Goal: Find specific page/section: Find specific page/section

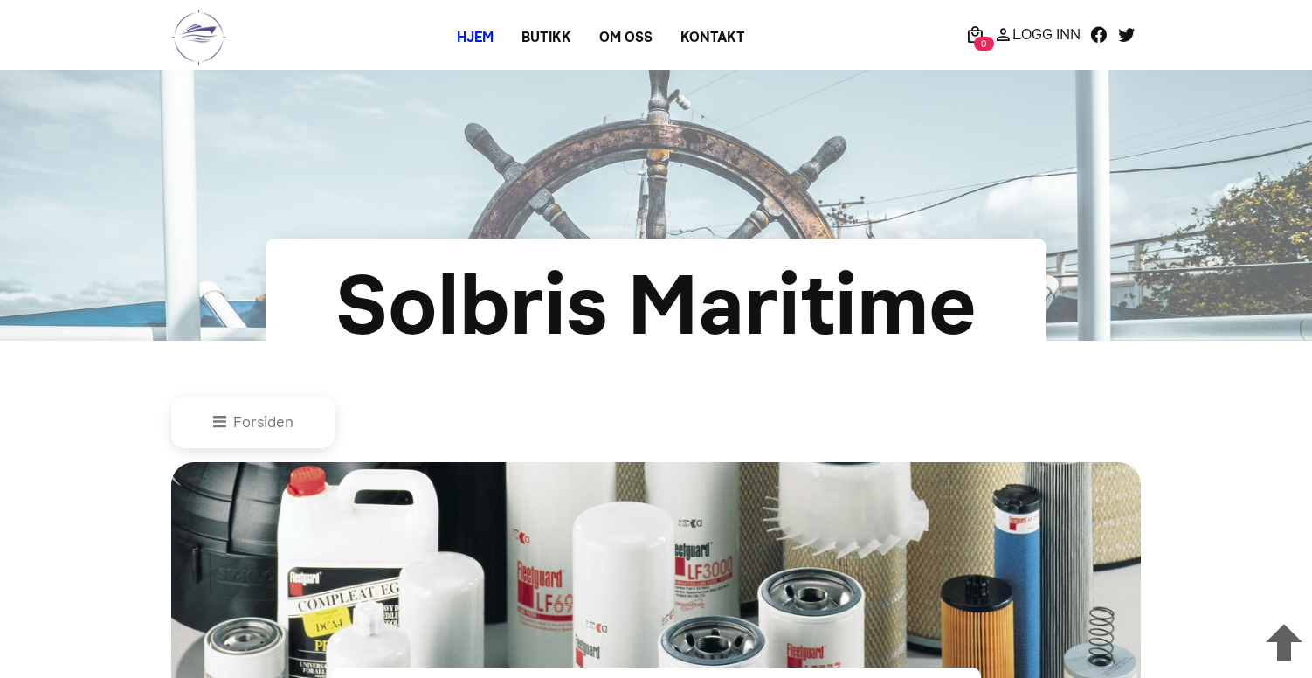
scroll to position [829, 0]
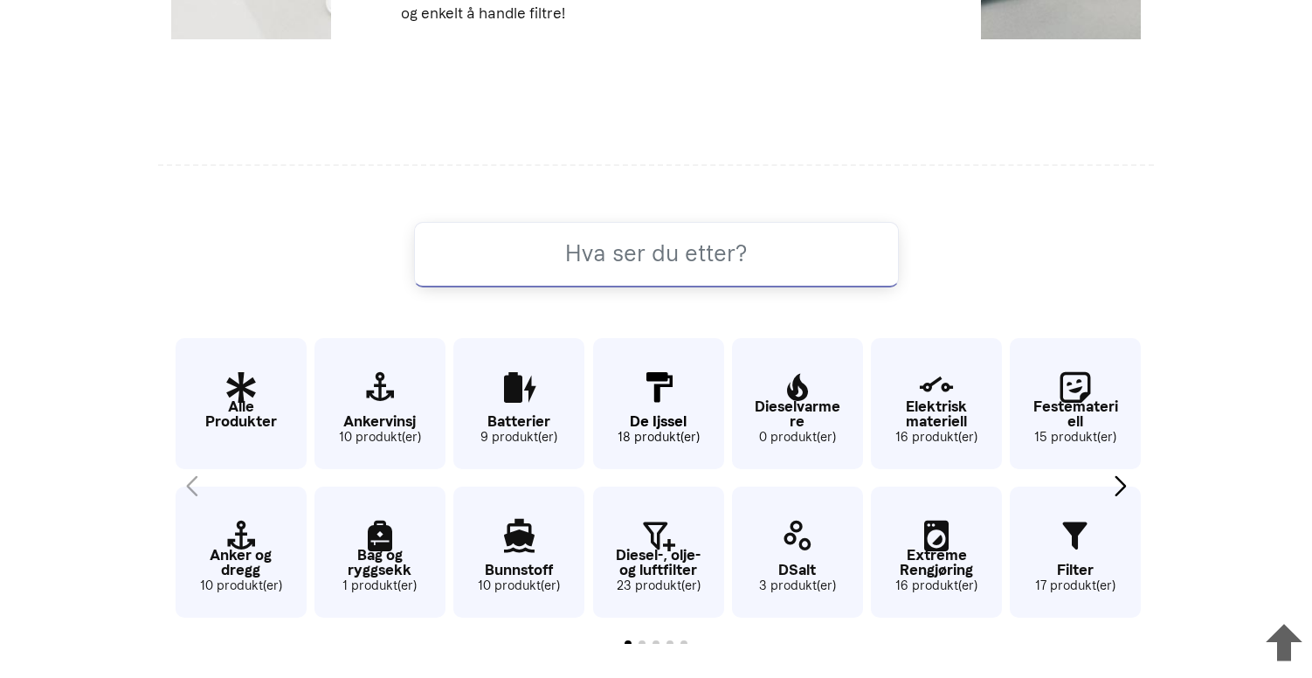
click at [654, 396] on icon "7 / 65" at bounding box center [658, 388] width 131 height 57
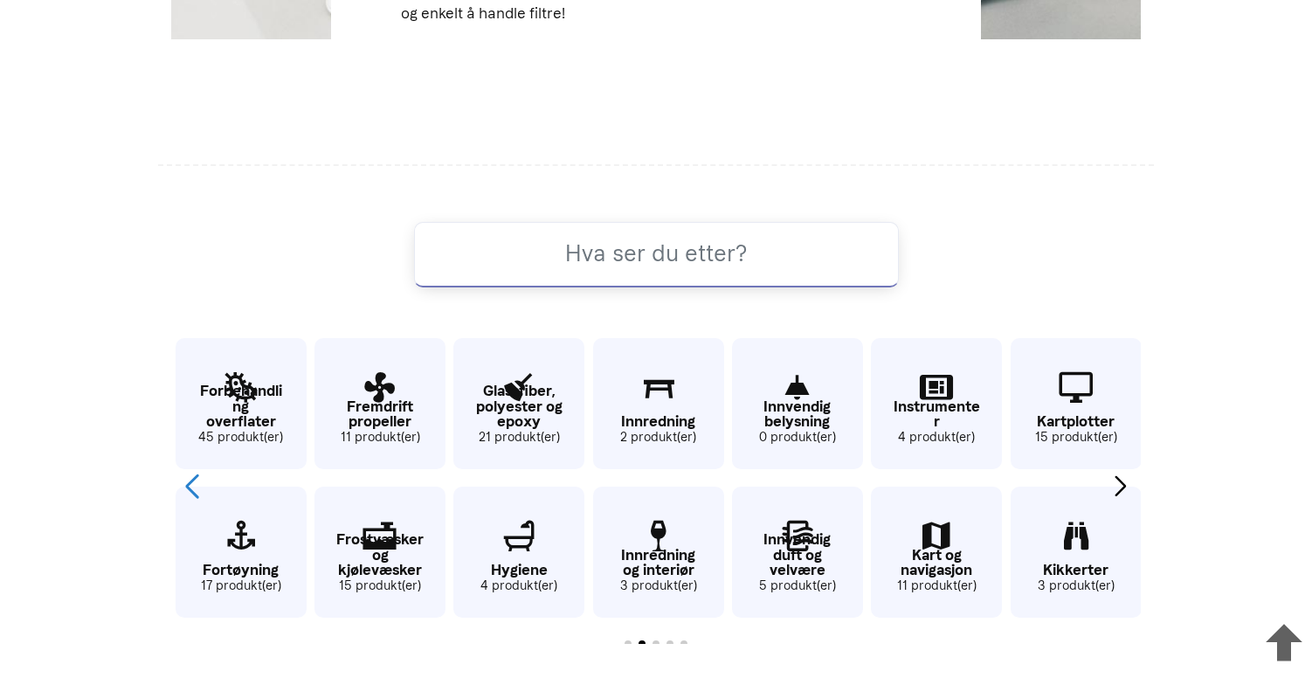
click at [198, 480] on div "Previous slide" at bounding box center [192, 486] width 24 height 38
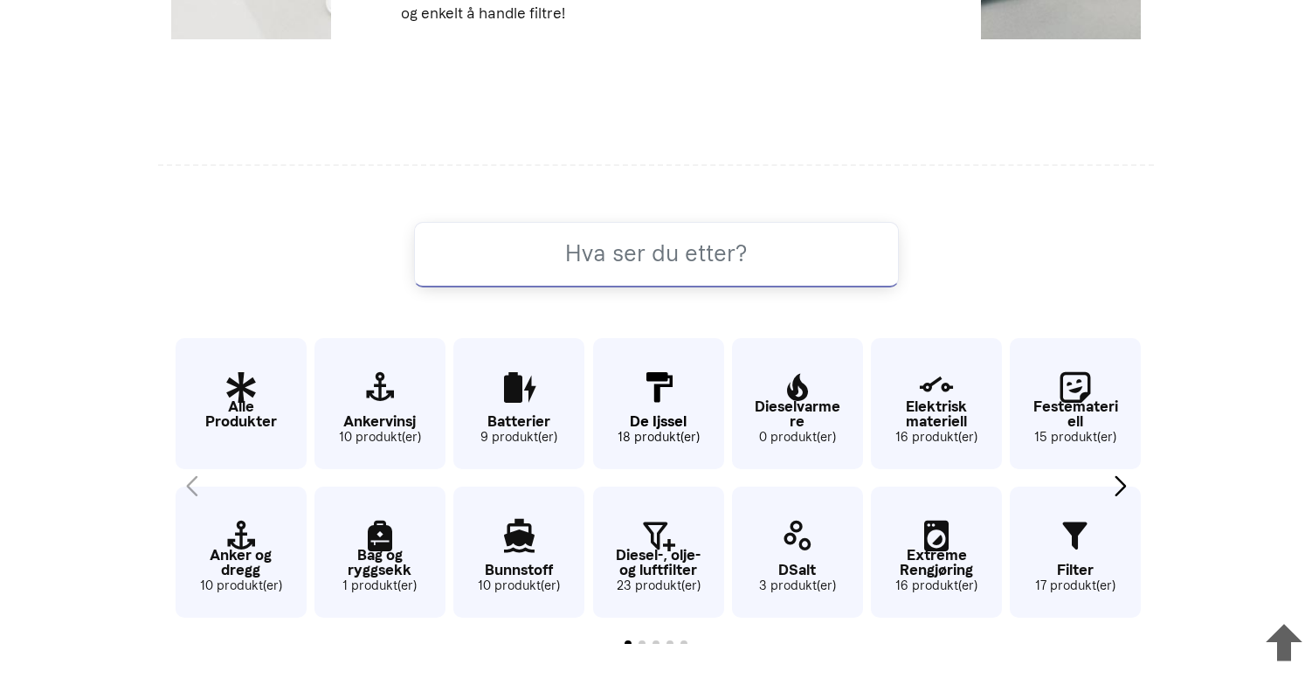
click at [662, 414] on p "De Ijssel" at bounding box center [658, 421] width 131 height 15
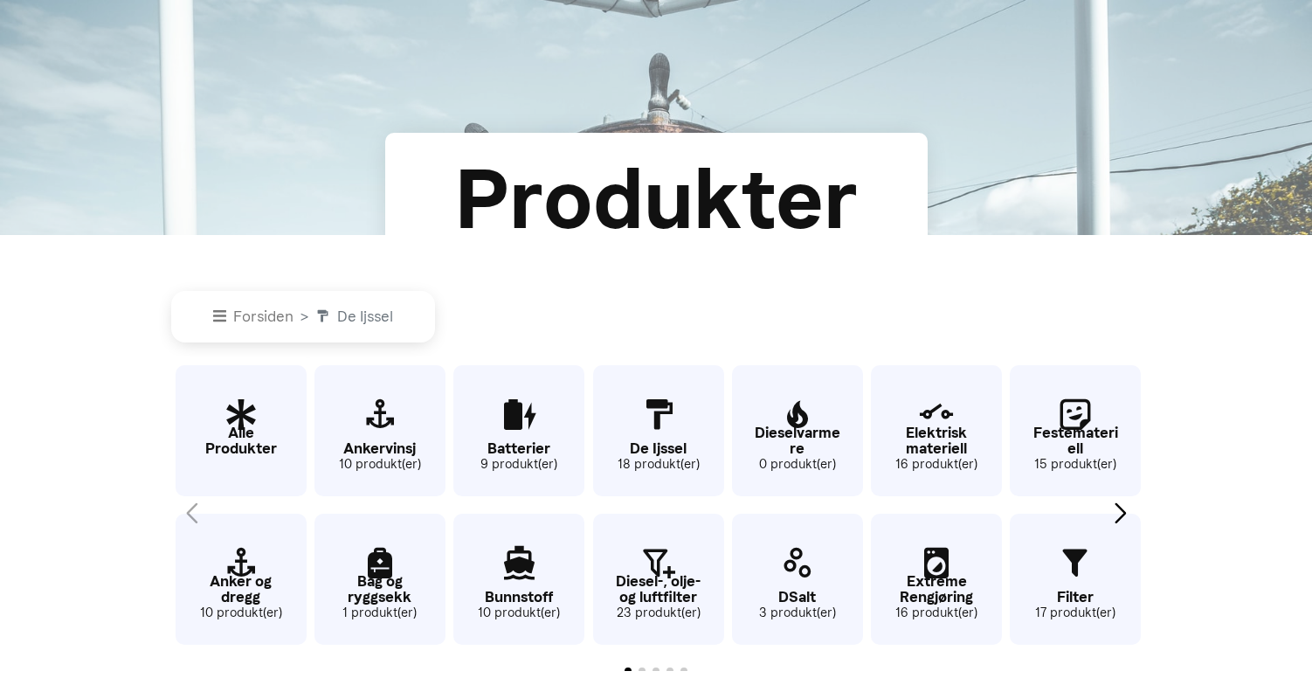
scroll to position [121, 0]
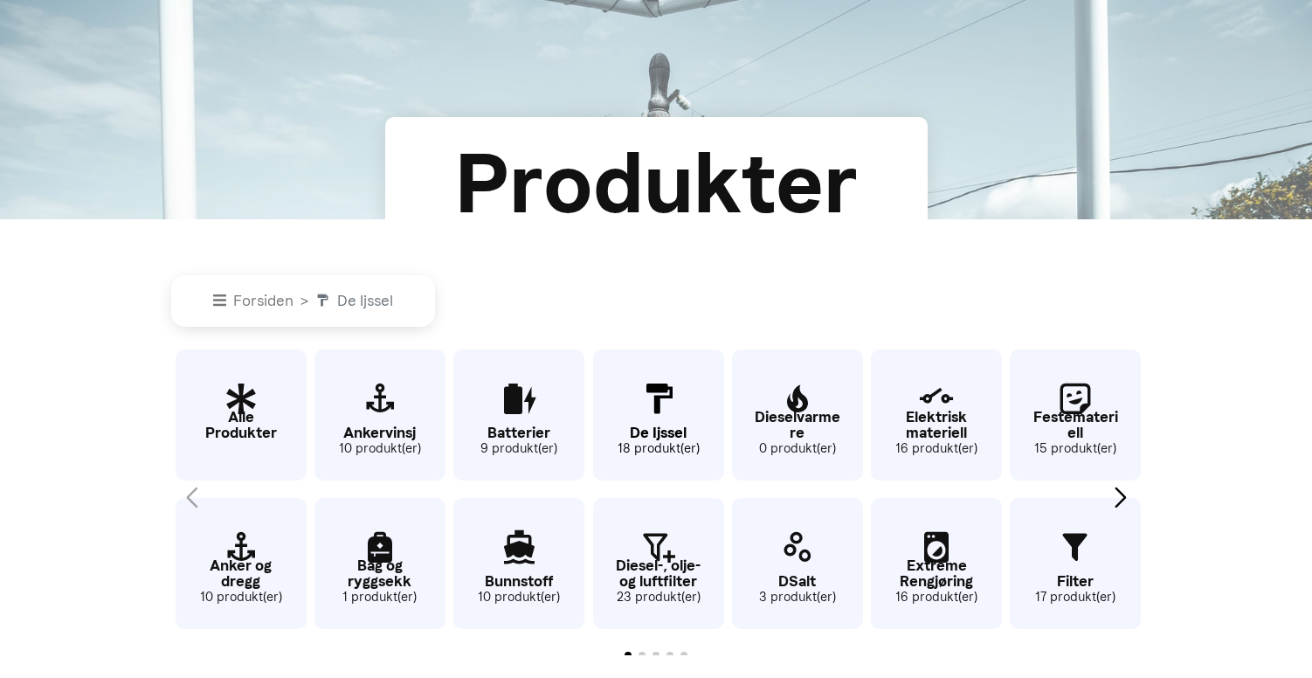
click at [656, 451] on small "18 produkt(er)" at bounding box center [658, 448] width 131 height 19
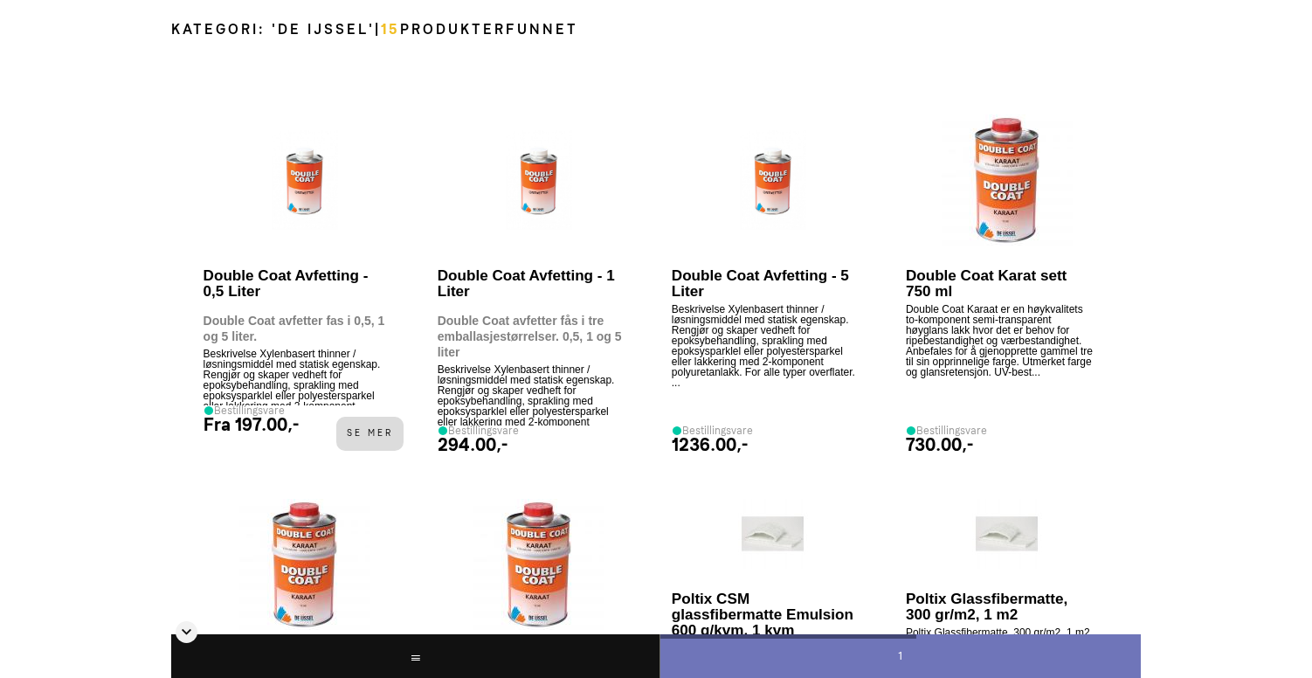
scroll to position [907, 0]
click at [992, 232] on img at bounding box center [1007, 181] width 131 height 131
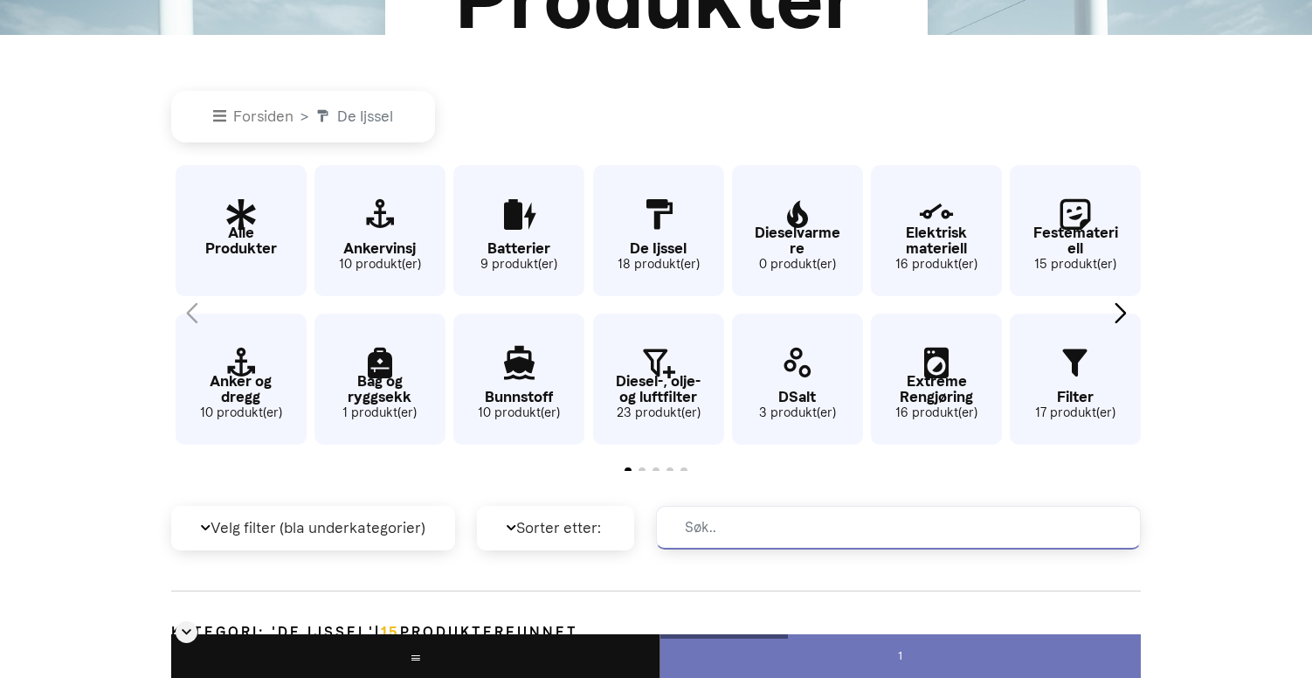
scroll to position [0, 0]
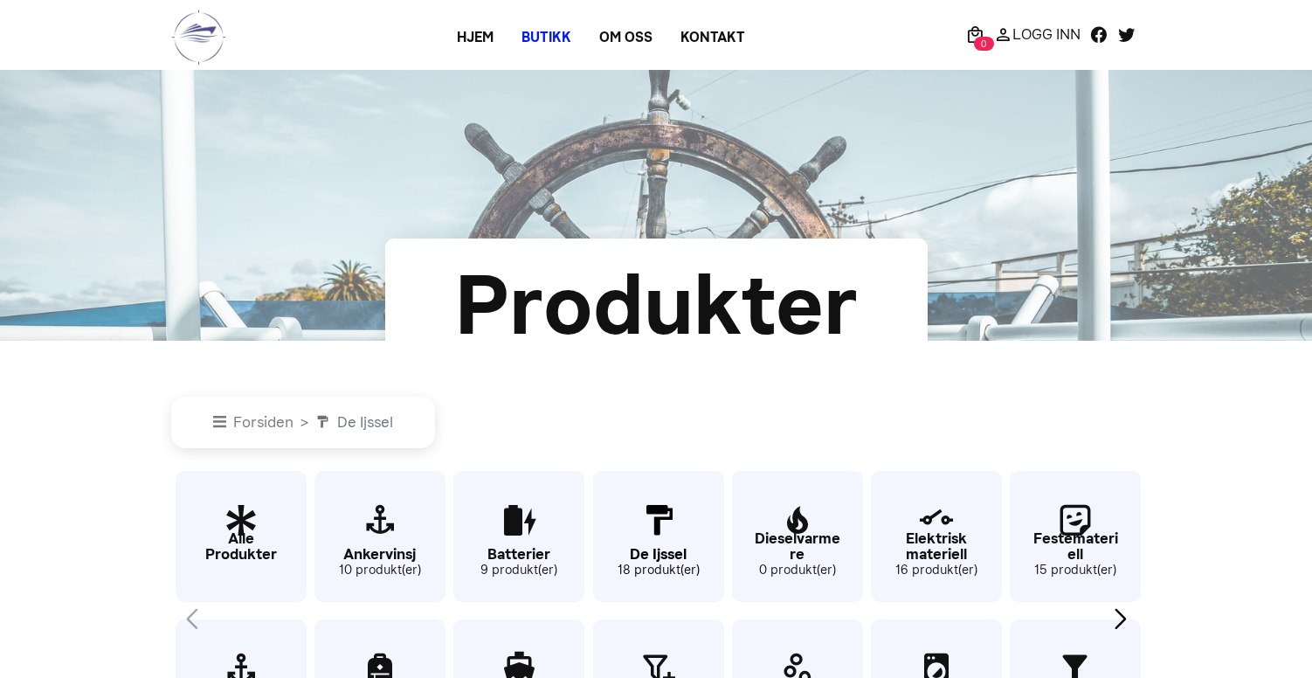
click at [638, 551] on p "De Ijssel" at bounding box center [658, 554] width 131 height 15
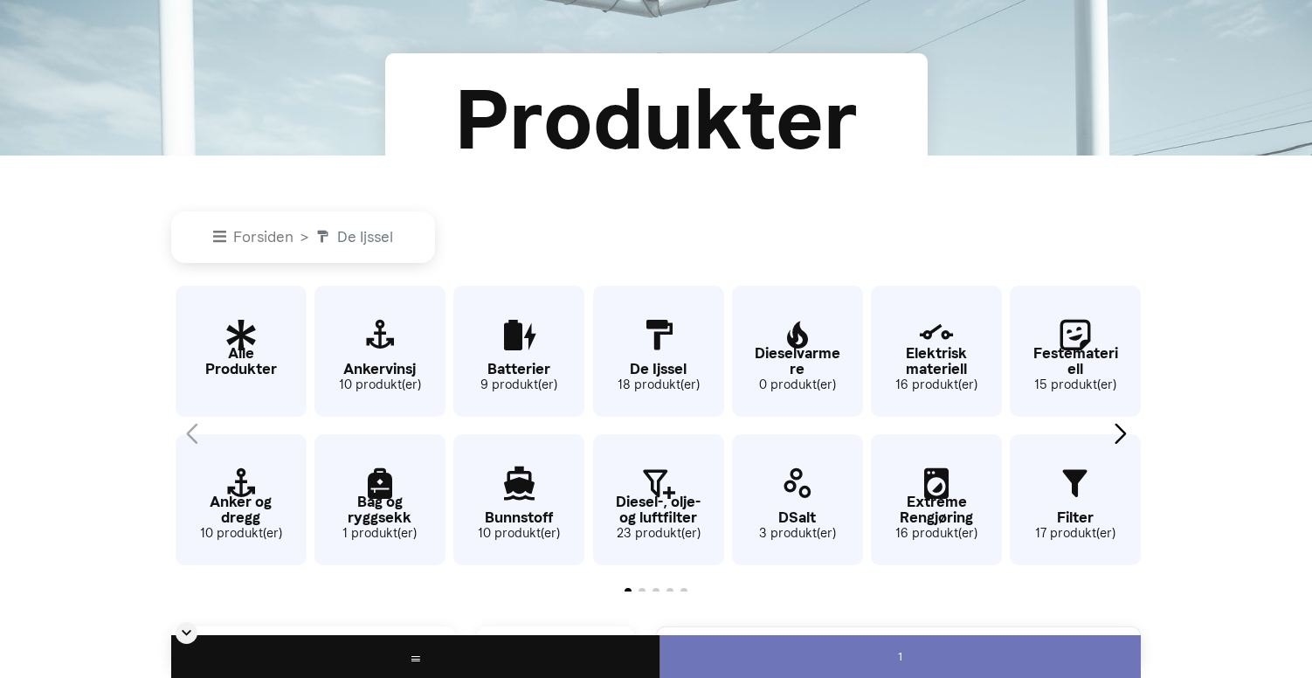
scroll to position [134, 0]
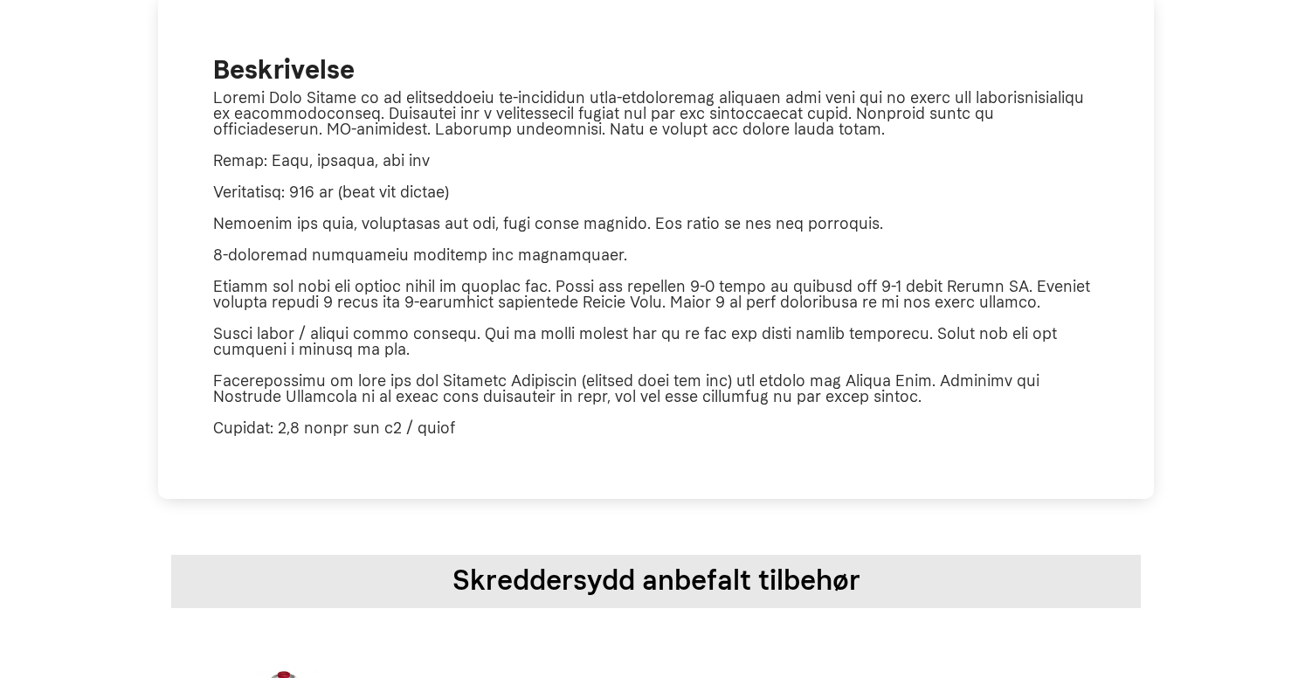
scroll to position [804, 0]
